Goal: Task Accomplishment & Management: Manage account settings

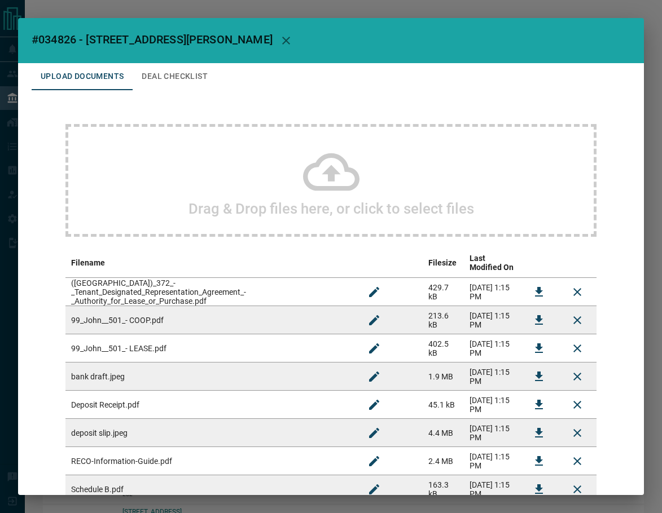
click at [67, 35] on span "#034826 - [STREET_ADDRESS][PERSON_NAME]" at bounding box center [152, 40] width 241 height 14
copy span "034826"
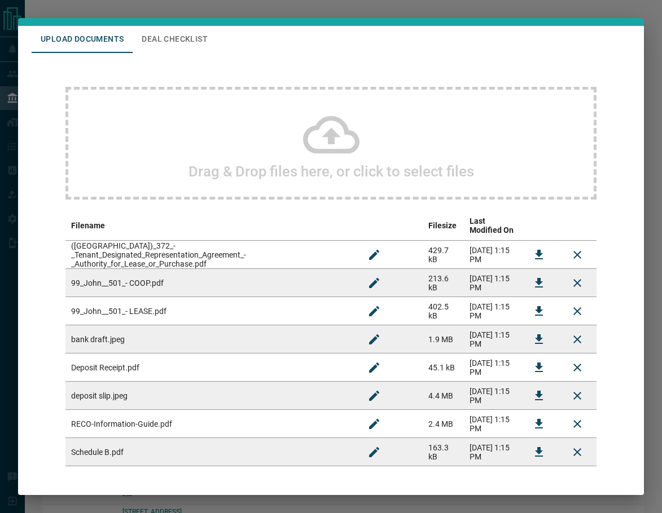
scroll to position [83, 0]
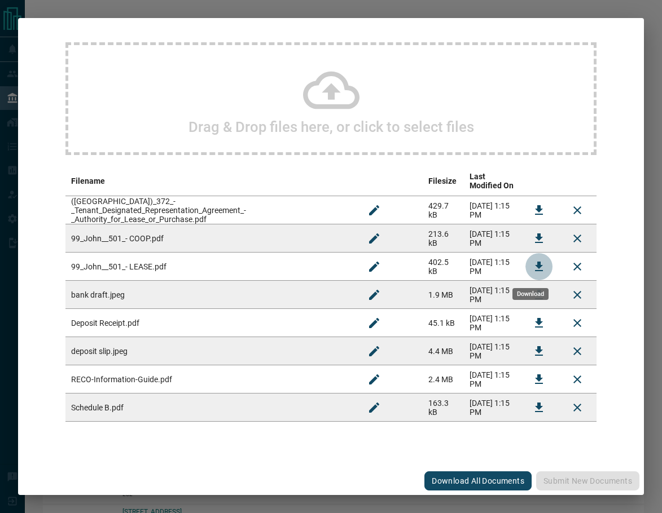
click at [525, 265] on button "Download" at bounding box center [538, 266] width 27 height 27
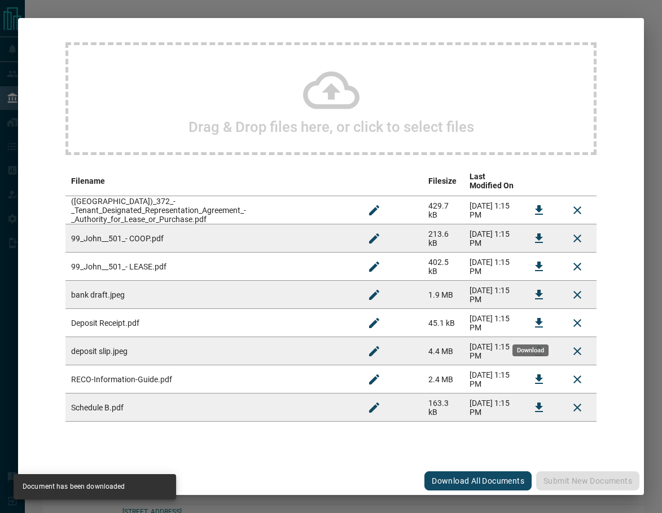
click at [534, 329] on icon "Download" at bounding box center [539, 323] width 14 height 14
click at [535, 244] on icon "Download" at bounding box center [539, 239] width 14 height 14
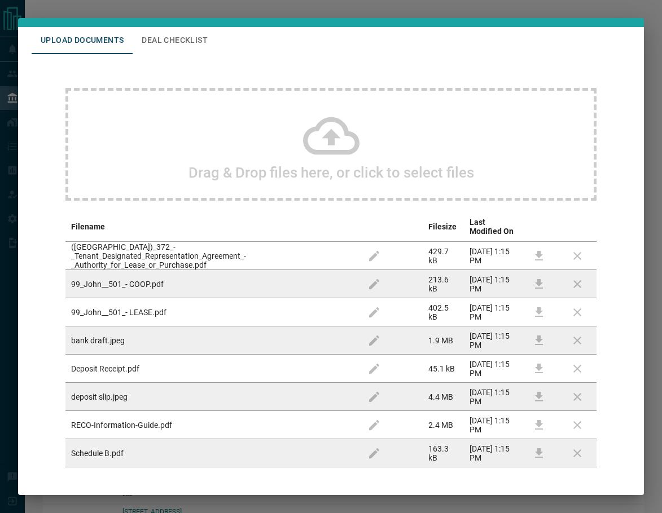
scroll to position [0, 0]
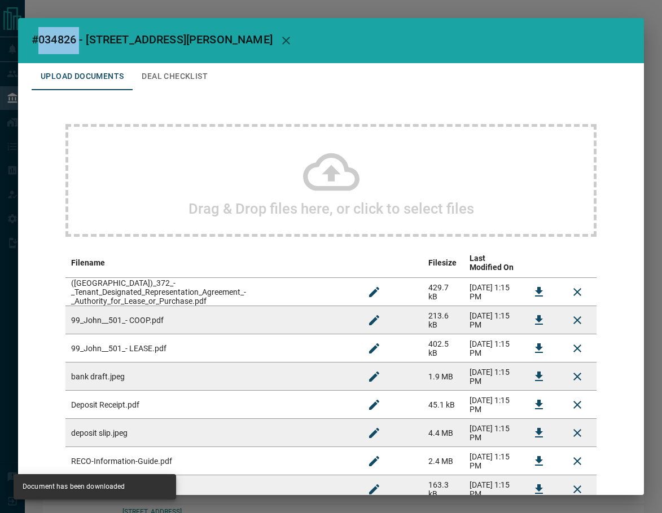
click at [199, 80] on button "Deal Checklist" at bounding box center [175, 76] width 84 height 27
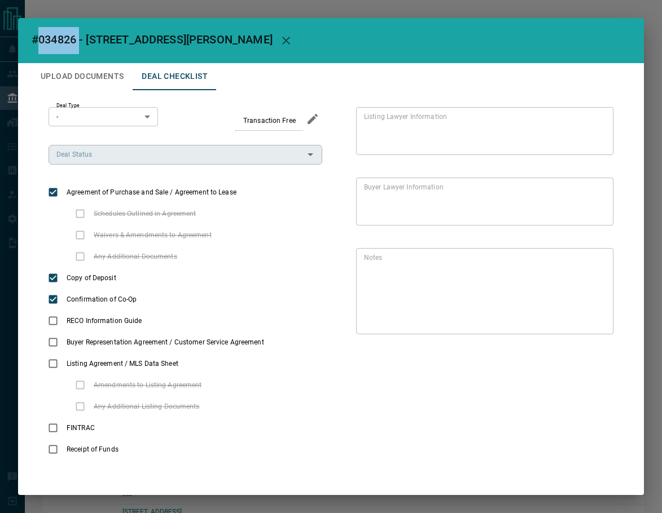
click at [158, 158] on input "Deal Status" at bounding box center [176, 154] width 248 height 12
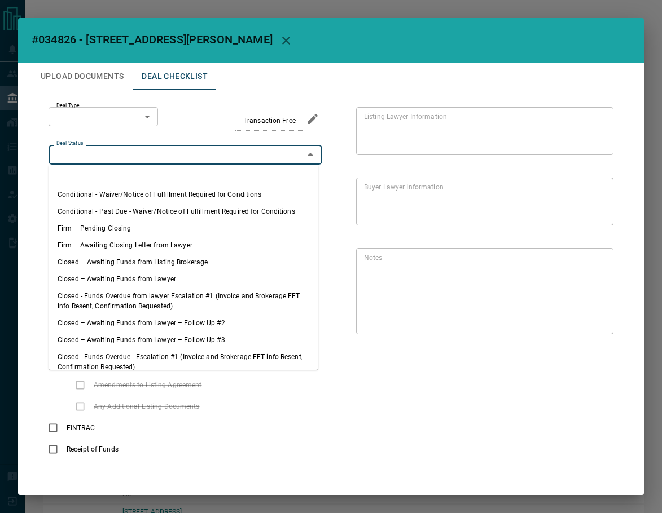
click at [134, 225] on li "Firm – Pending Closing" at bounding box center [184, 228] width 270 height 17
type input "**********"
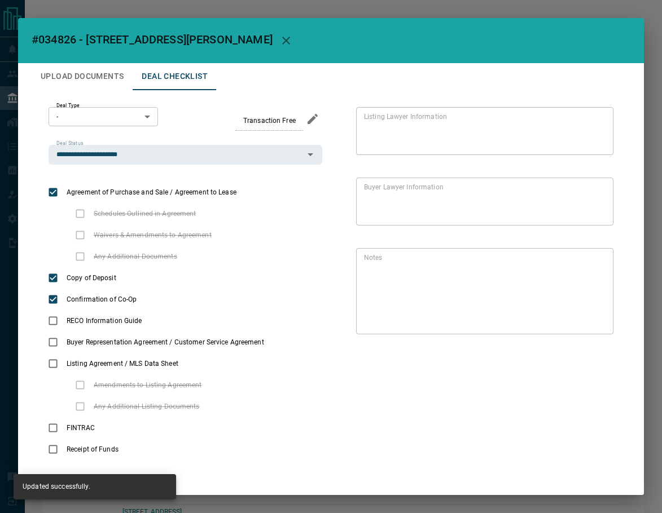
click at [80, 115] on body "Lead Transfers Leads Deals Listings Campaigns Quota Rules Agent Quotas Admin Mo…" at bounding box center [331, 313] width 662 height 626
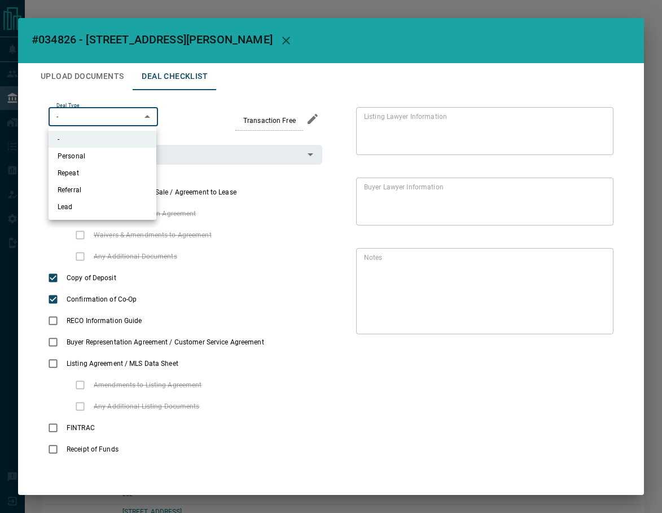
click at [87, 207] on li "Lead" at bounding box center [103, 207] width 108 height 17
type input "*"
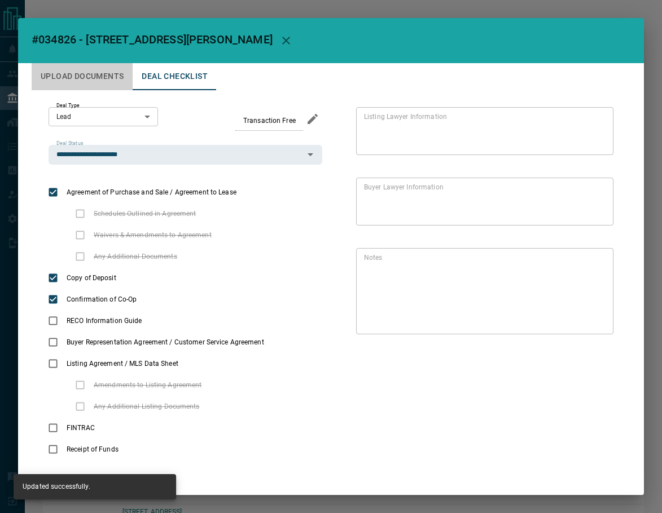
click at [65, 65] on button "Upload Documents" at bounding box center [82, 76] width 101 height 27
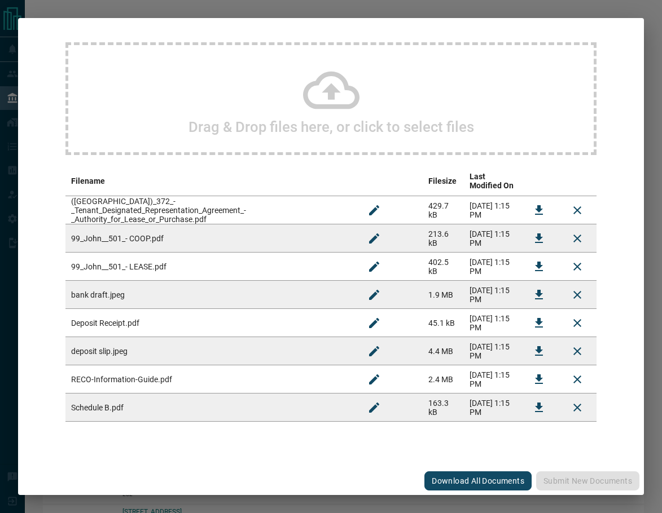
scroll to position [83, 0]
click at [533, 207] on icon "Download" at bounding box center [539, 211] width 14 height 14
click at [525, 416] on button "Download" at bounding box center [538, 407] width 27 height 27
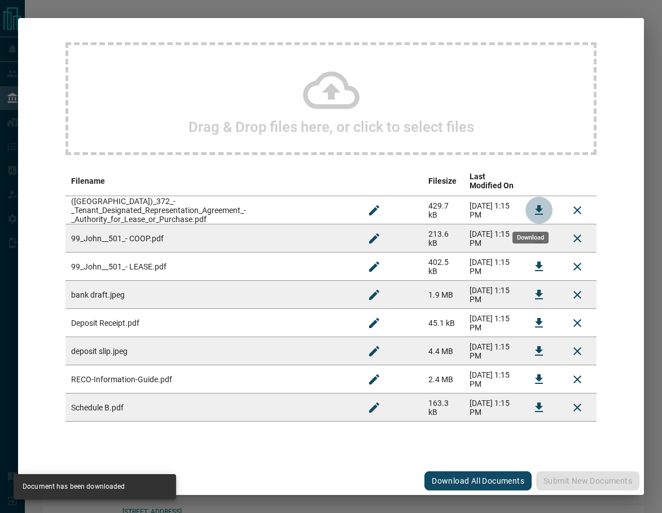
click at [532, 209] on icon "Download" at bounding box center [539, 211] width 14 height 14
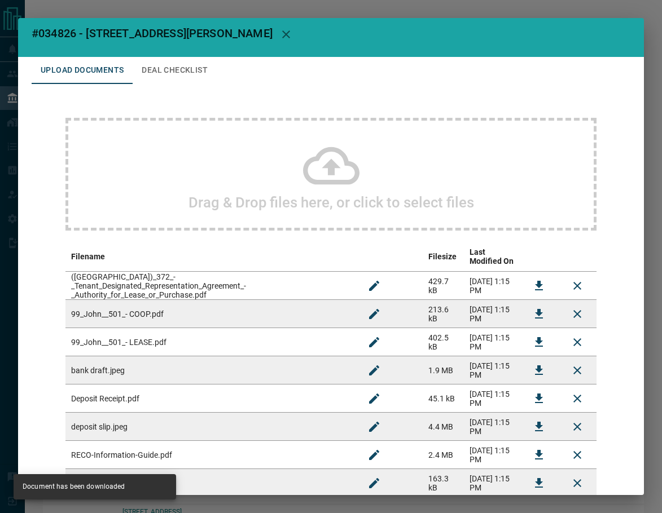
scroll to position [0, 0]
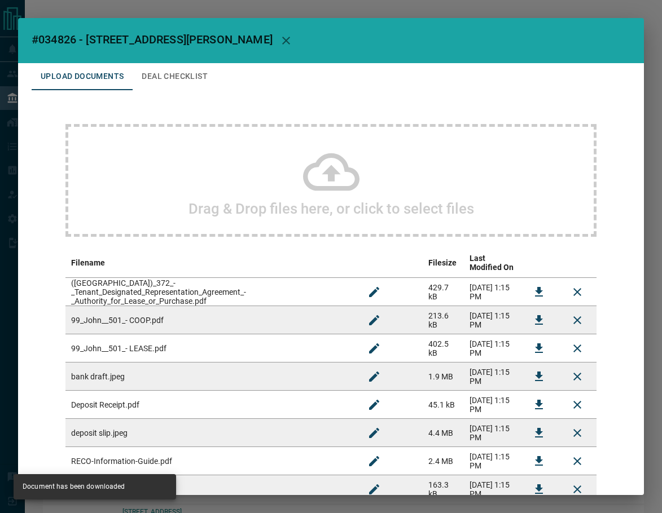
click at [192, 81] on button "Deal Checklist" at bounding box center [175, 76] width 84 height 27
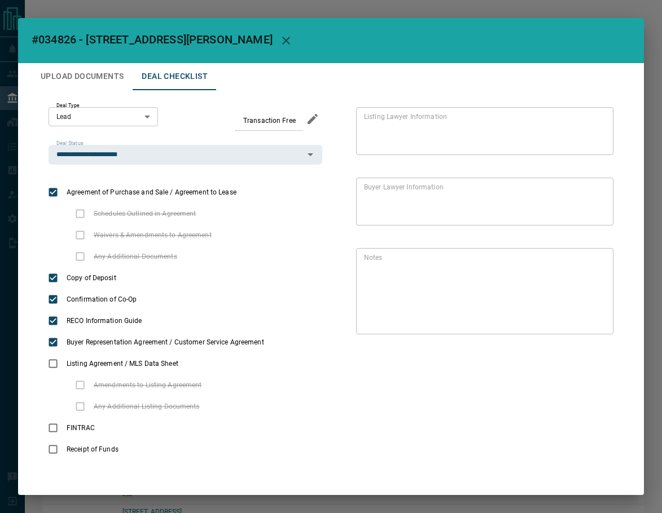
click at [73, 77] on button "Upload Documents" at bounding box center [82, 76] width 101 height 27
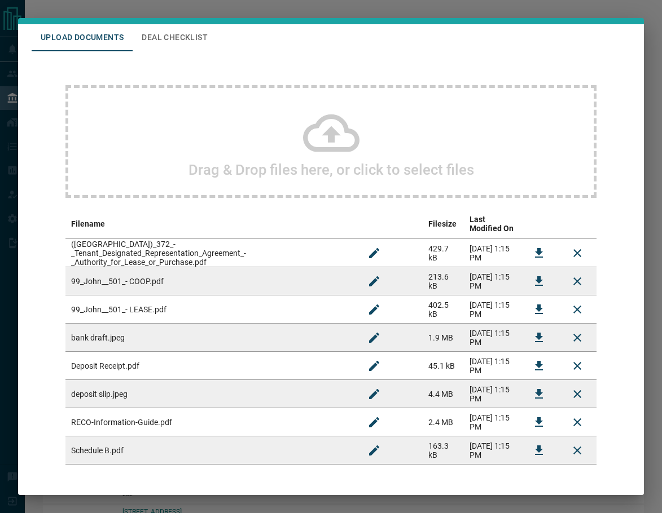
scroll to position [83, 0]
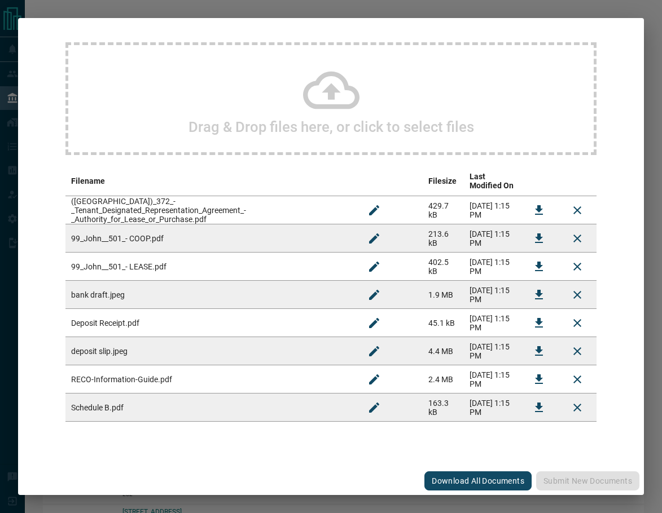
click at [535, 383] on icon "Download" at bounding box center [539, 380] width 14 height 14
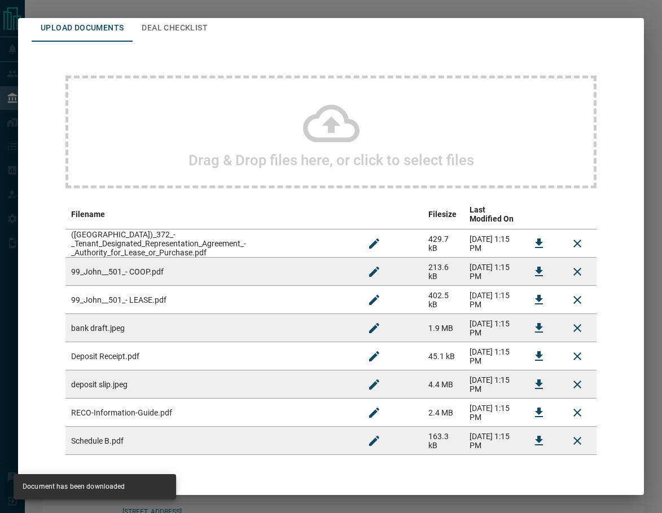
scroll to position [0, 0]
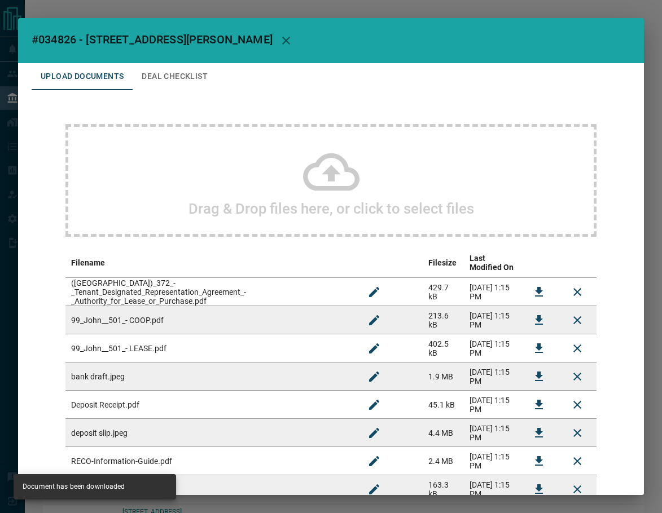
click at [170, 78] on button "Deal Checklist" at bounding box center [175, 76] width 84 height 27
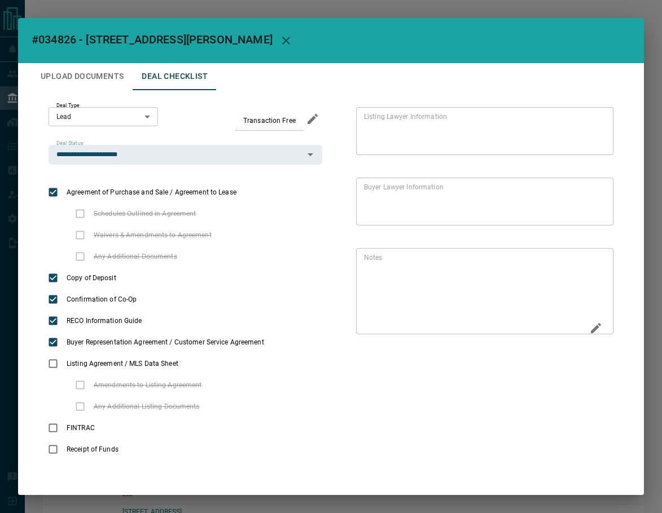
click at [595, 329] on button "Edit" at bounding box center [595, 330] width 19 height 22
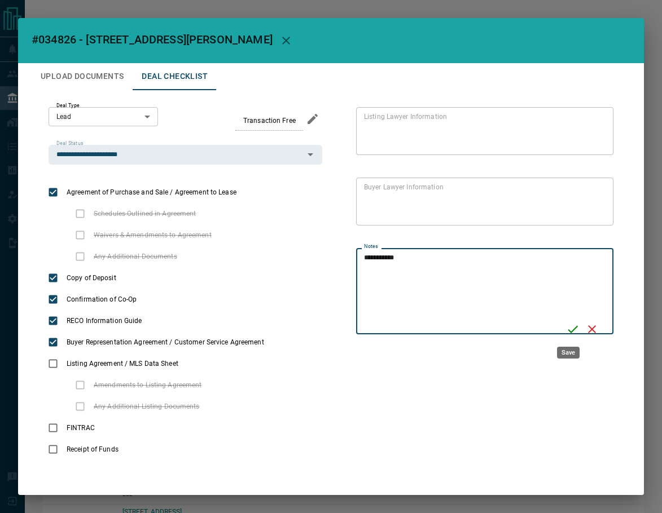
type textarea "**********"
click at [567, 324] on icon "Save" at bounding box center [573, 330] width 14 height 14
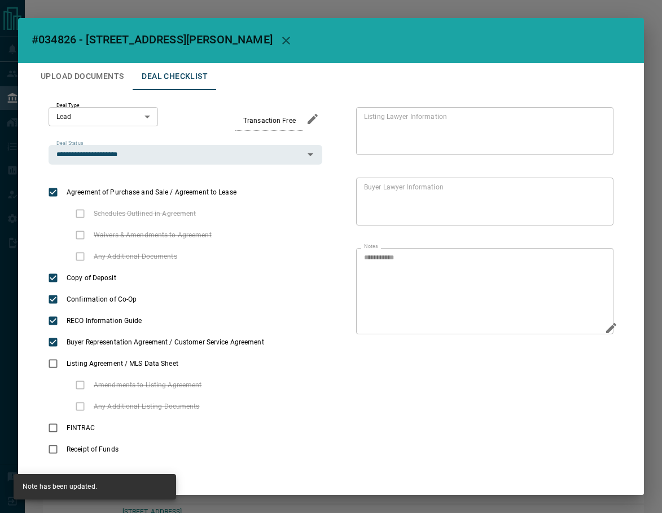
click at [98, 71] on button "Upload Documents" at bounding box center [82, 76] width 101 height 27
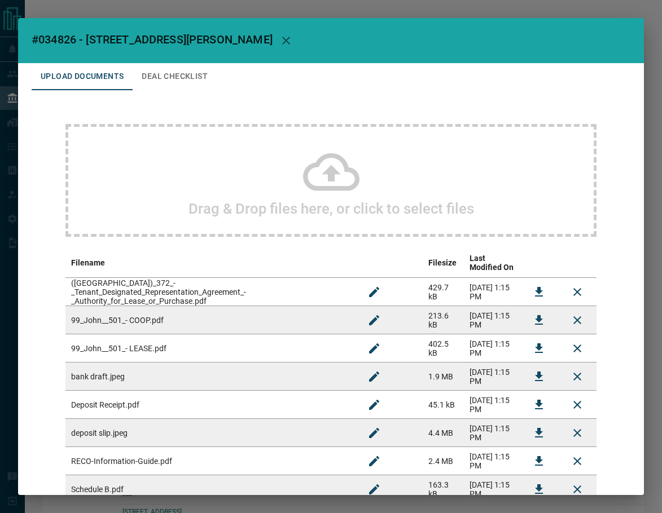
click at [205, 225] on div "Drag & Drop files here, or click to select files" at bounding box center [330, 180] width 531 height 113
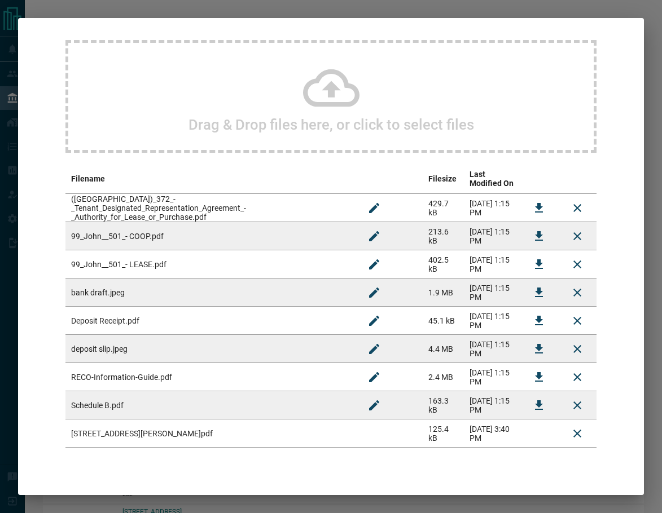
scroll to position [111, 0]
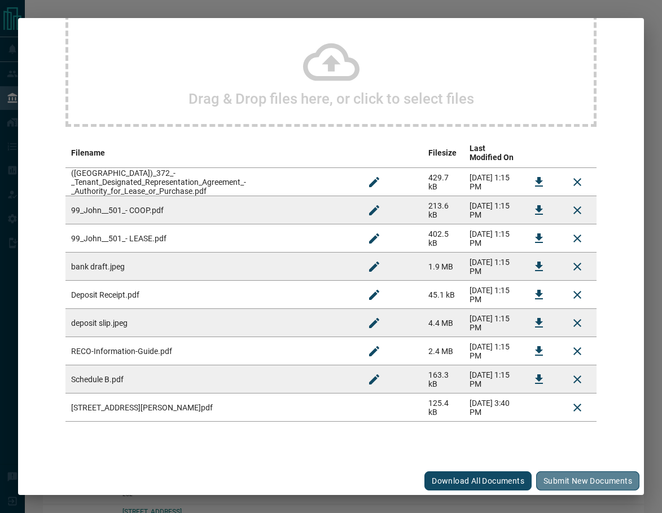
click at [550, 481] on button "Submit new documents" at bounding box center [587, 481] width 103 height 19
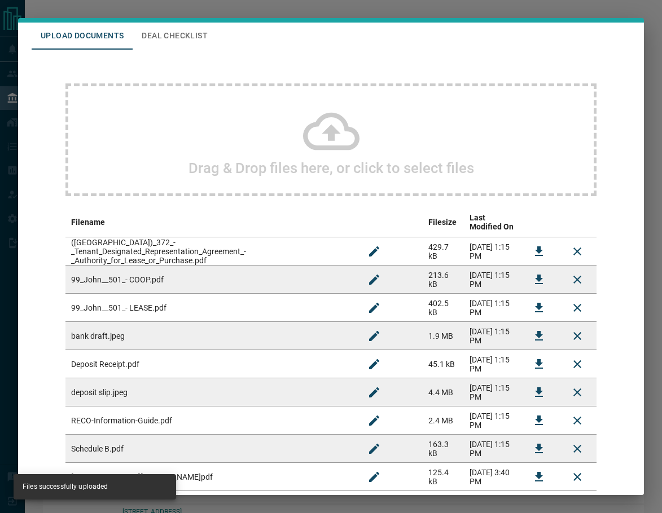
scroll to position [0, 0]
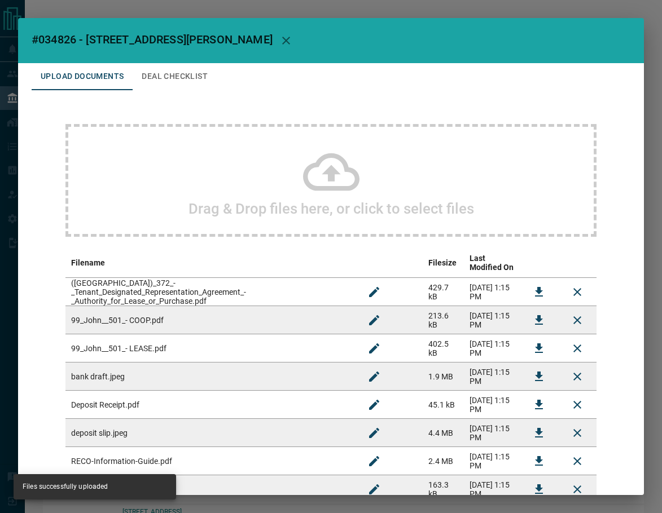
click at [204, 86] on button "Deal Checklist" at bounding box center [175, 76] width 84 height 27
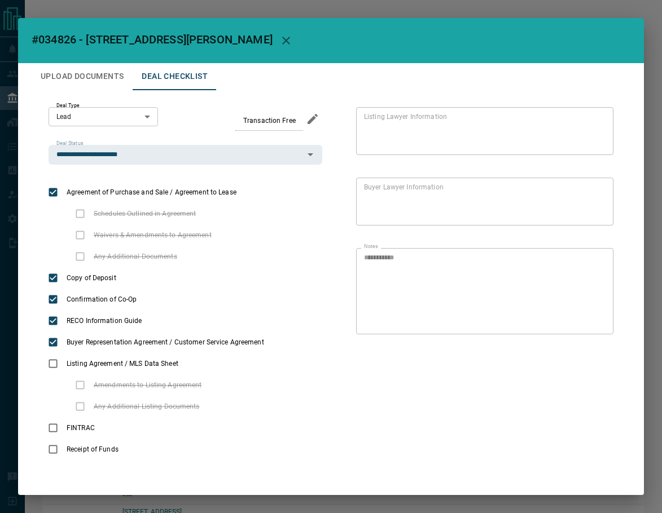
drag, startPoint x: 173, startPoint y: 41, endPoint x: 516, endPoint y: 27, distance: 342.7
click at [279, 41] on icon "button" at bounding box center [286, 41] width 14 height 14
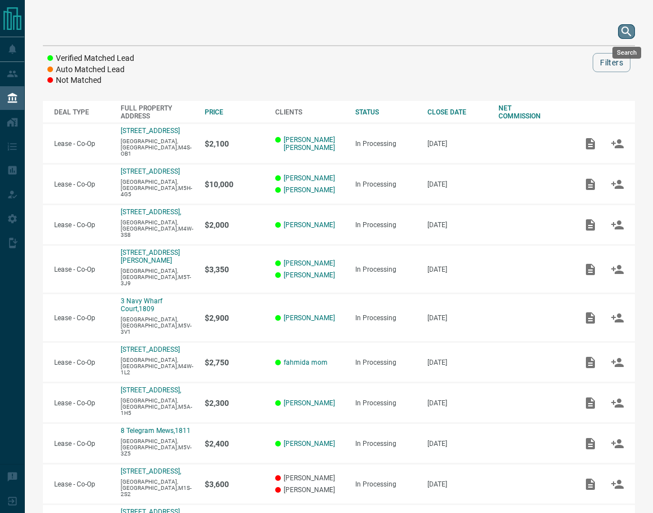
click at [624, 29] on icon "search button" at bounding box center [627, 32] width 14 height 14
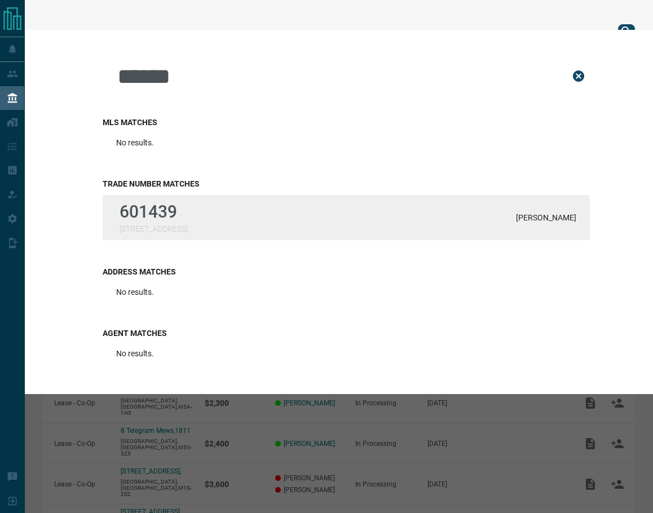
type input "******"
click at [160, 221] on p "601439" at bounding box center [154, 212] width 68 height 20
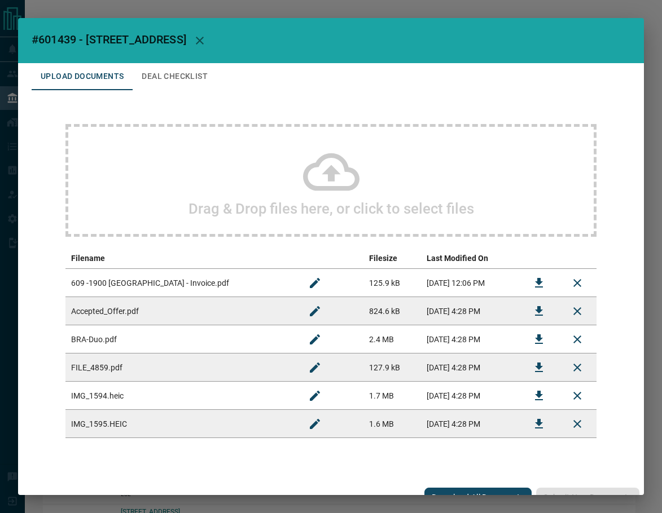
click at [181, 81] on button "Deal Checklist" at bounding box center [175, 76] width 84 height 27
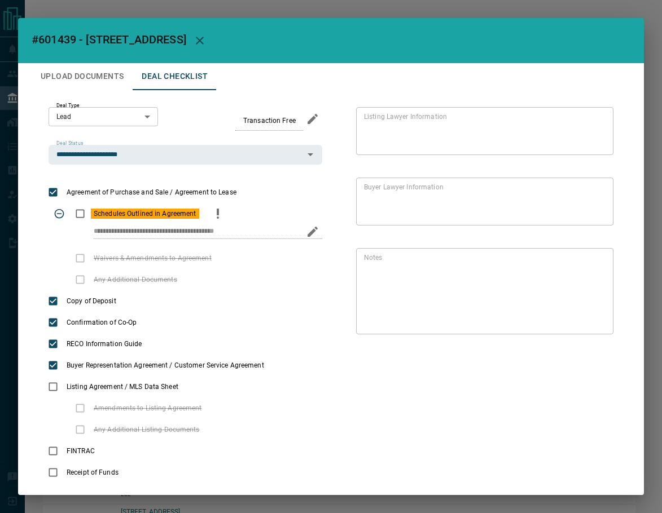
click at [225, 208] on div "Schedules Outlined in Agreement" at bounding box center [186, 213] width 274 height 21
click at [217, 210] on icon "priority" at bounding box center [218, 212] width 2 height 7
click at [589, 331] on icon "Edit" at bounding box center [596, 329] width 14 height 14
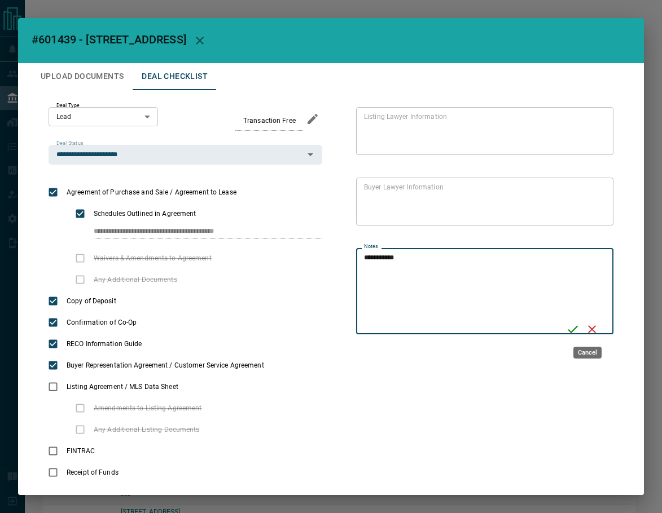
type textarea "**********"
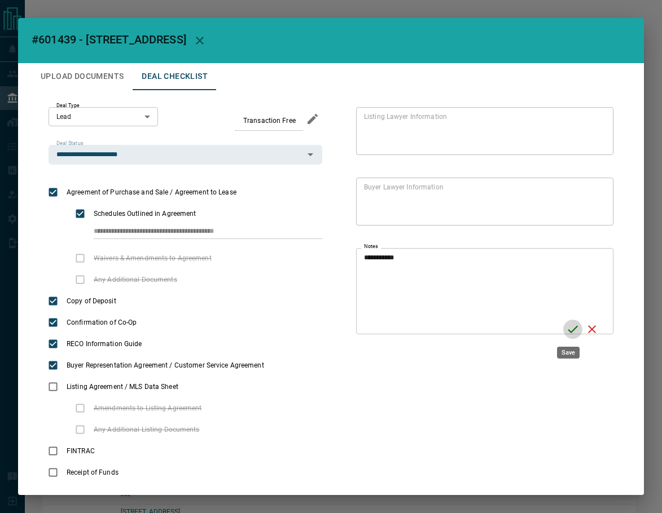
click at [572, 330] on icon "Save" at bounding box center [573, 330] width 14 height 14
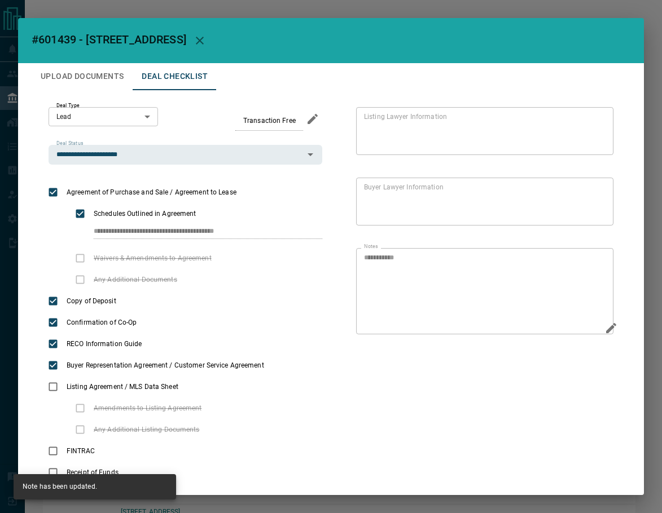
click at [87, 78] on button "Upload Documents" at bounding box center [82, 76] width 101 height 27
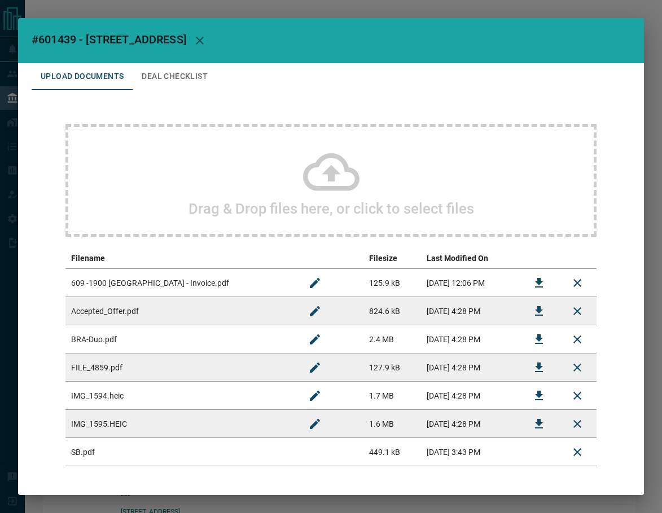
scroll to position [45, 0]
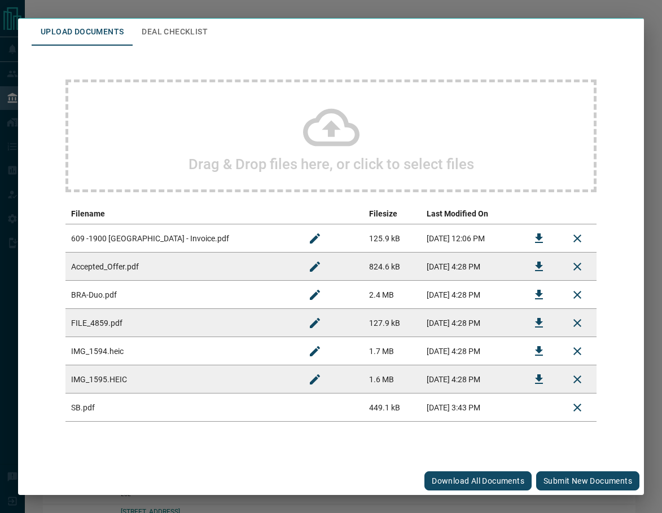
click at [590, 486] on button "Submit new documents" at bounding box center [587, 481] width 103 height 19
